Goal: Navigation & Orientation: Find specific page/section

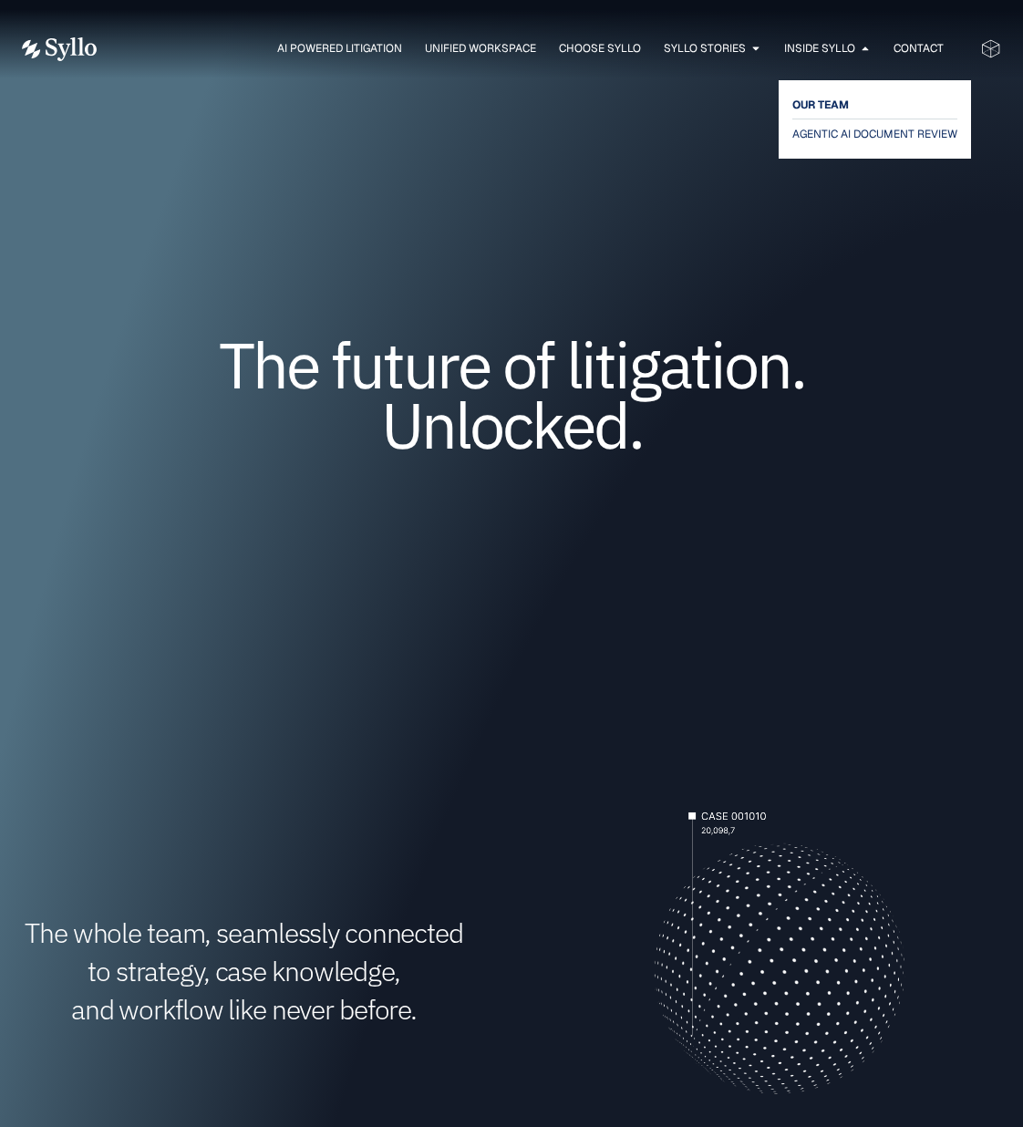
click at [825, 99] on span "OUR TEAM" at bounding box center [820, 105] width 57 height 22
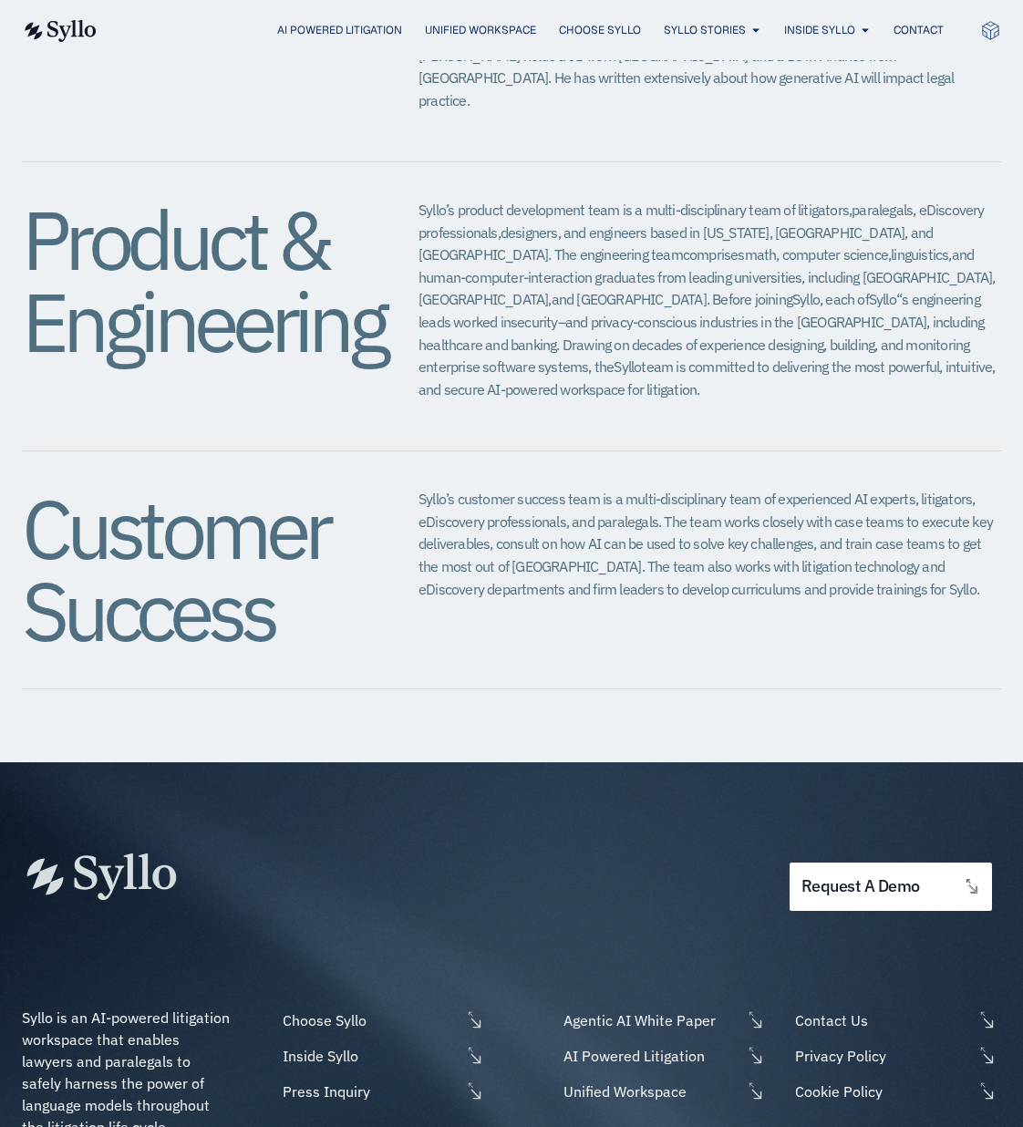
scroll to position [2417, 0]
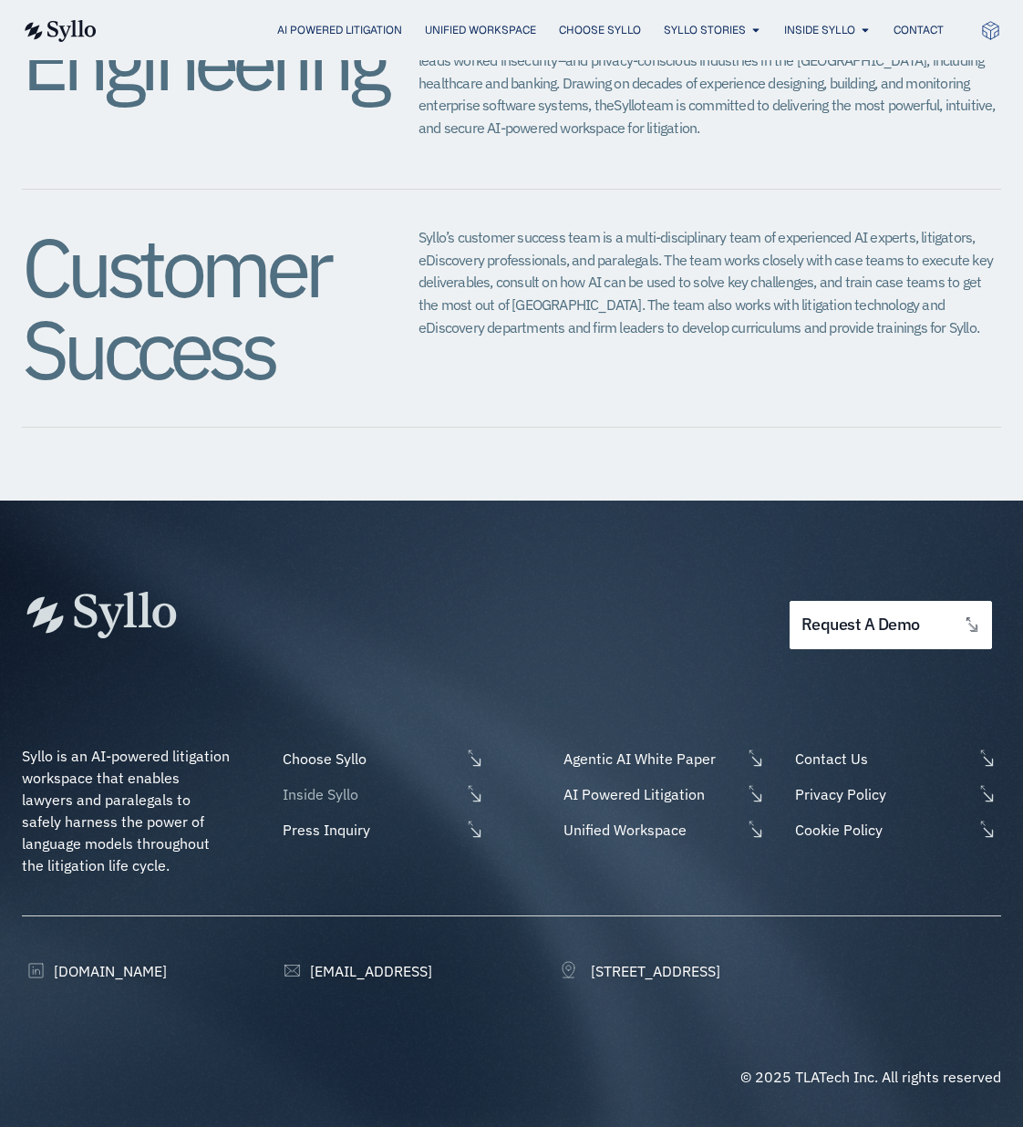
click at [310, 783] on span "Inside Syllo" at bounding box center [369, 794] width 182 height 22
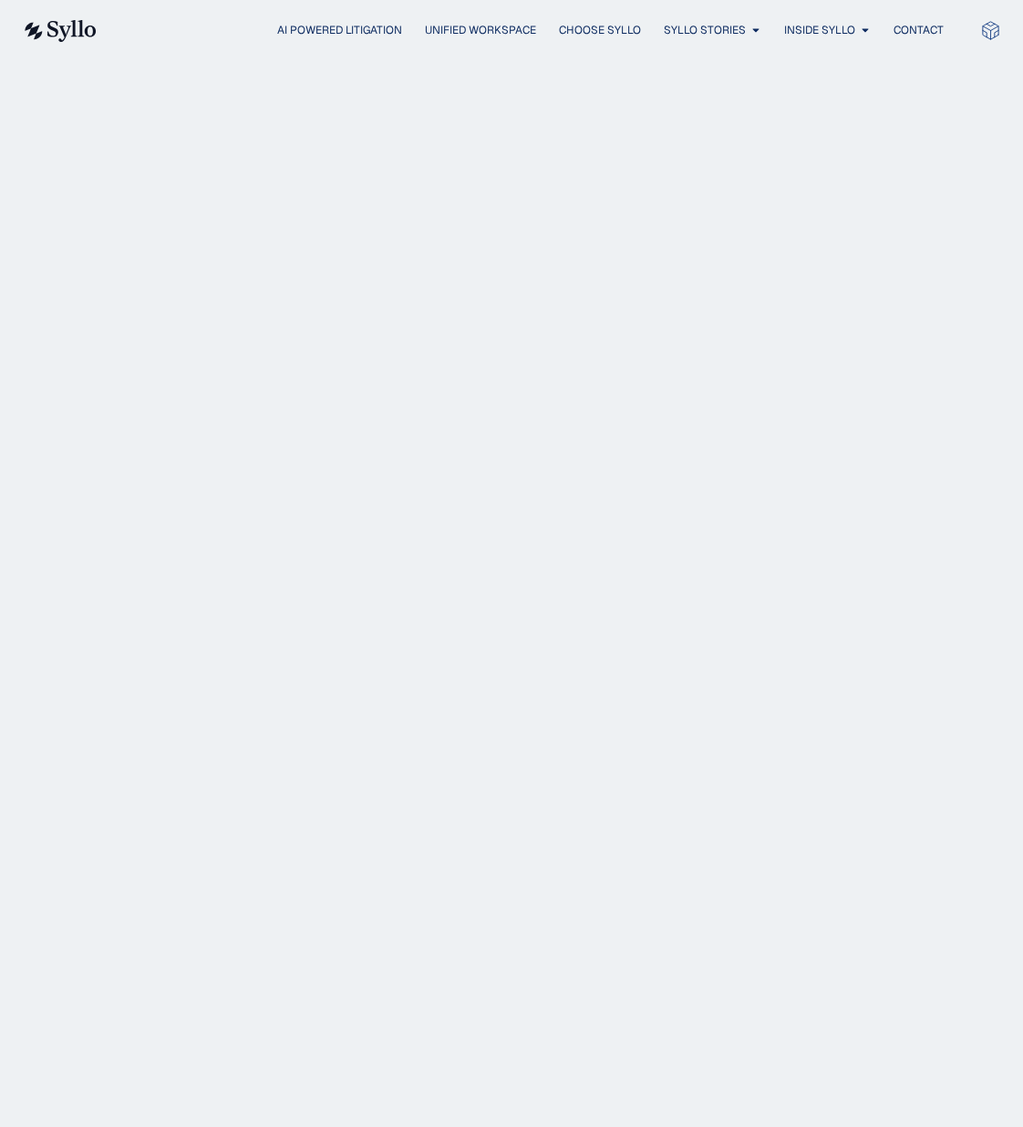
scroll to position [2417, 0]
